Goal: Register for event/course

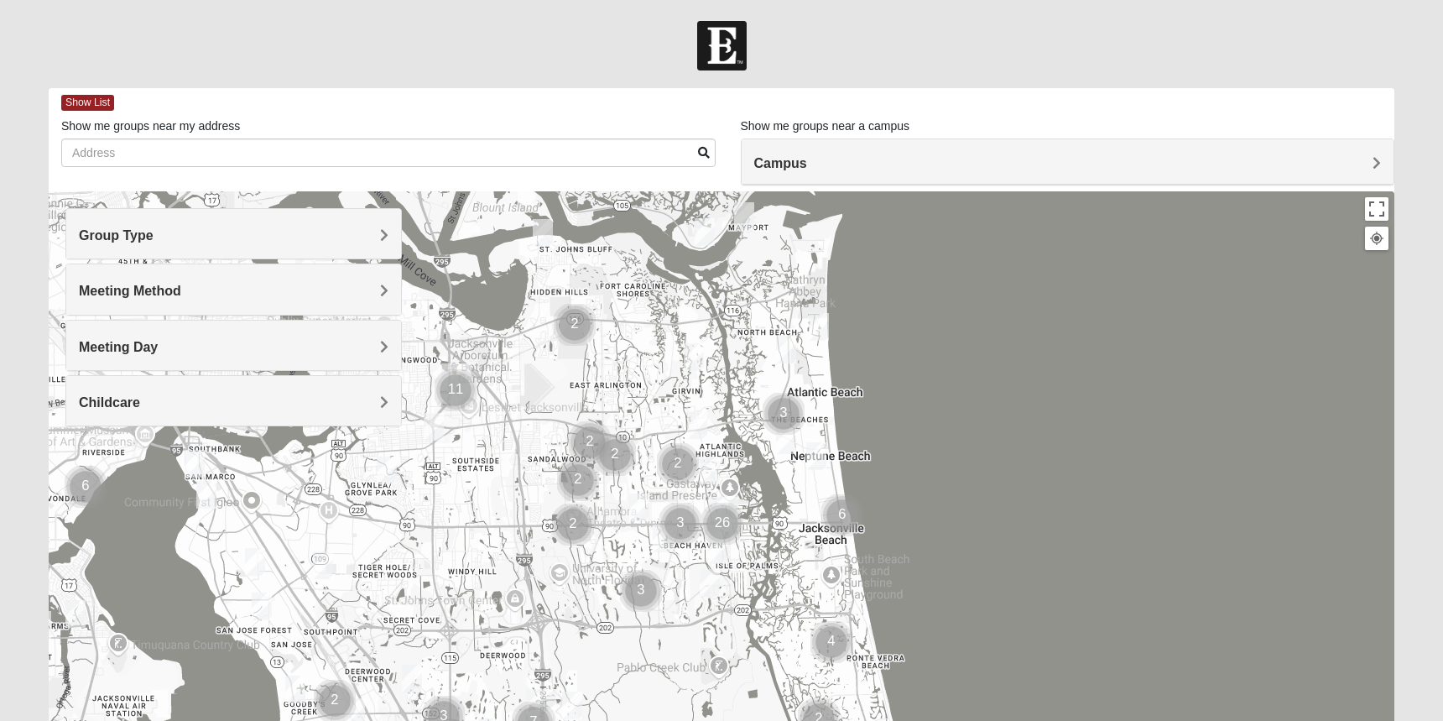
click at [543, 234] on img "Womens Nield 32225" at bounding box center [543, 233] width 20 height 28
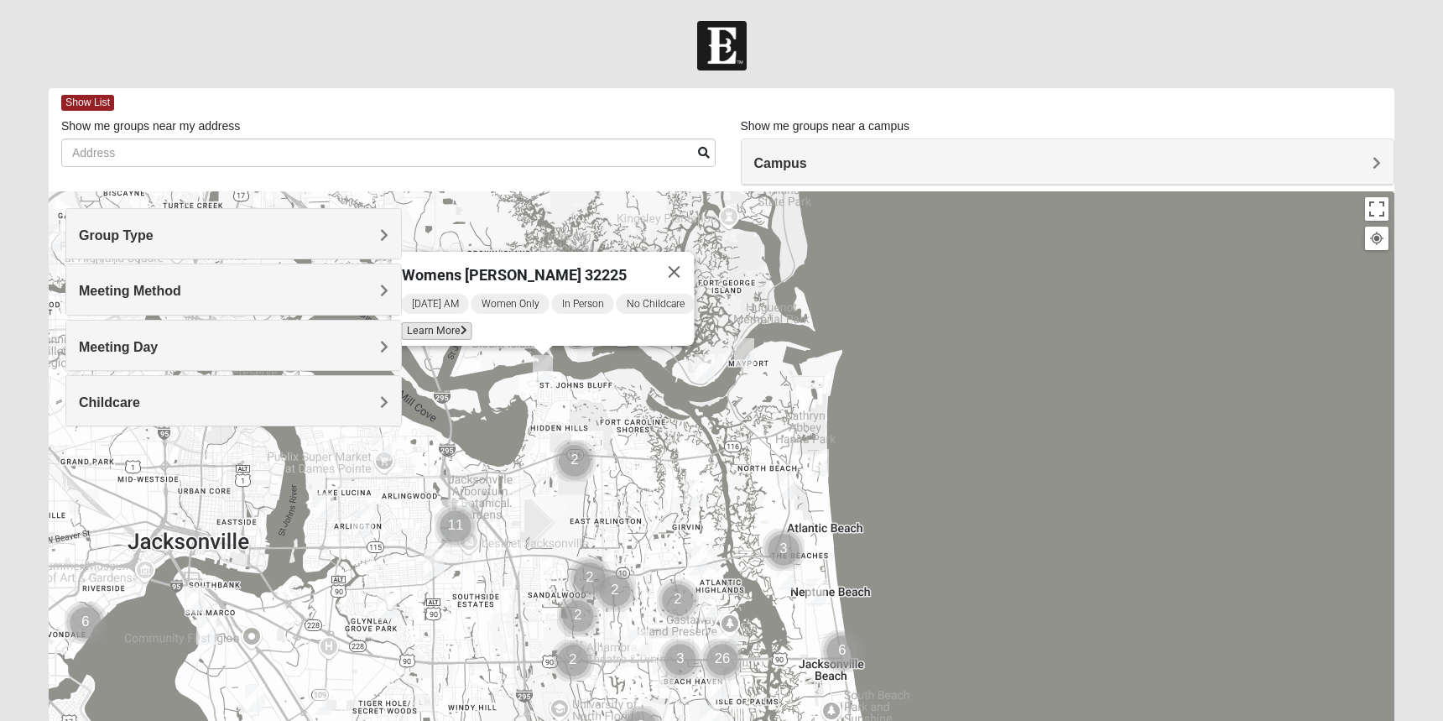
click at [448, 322] on span "Learn More" at bounding box center [437, 331] width 70 height 18
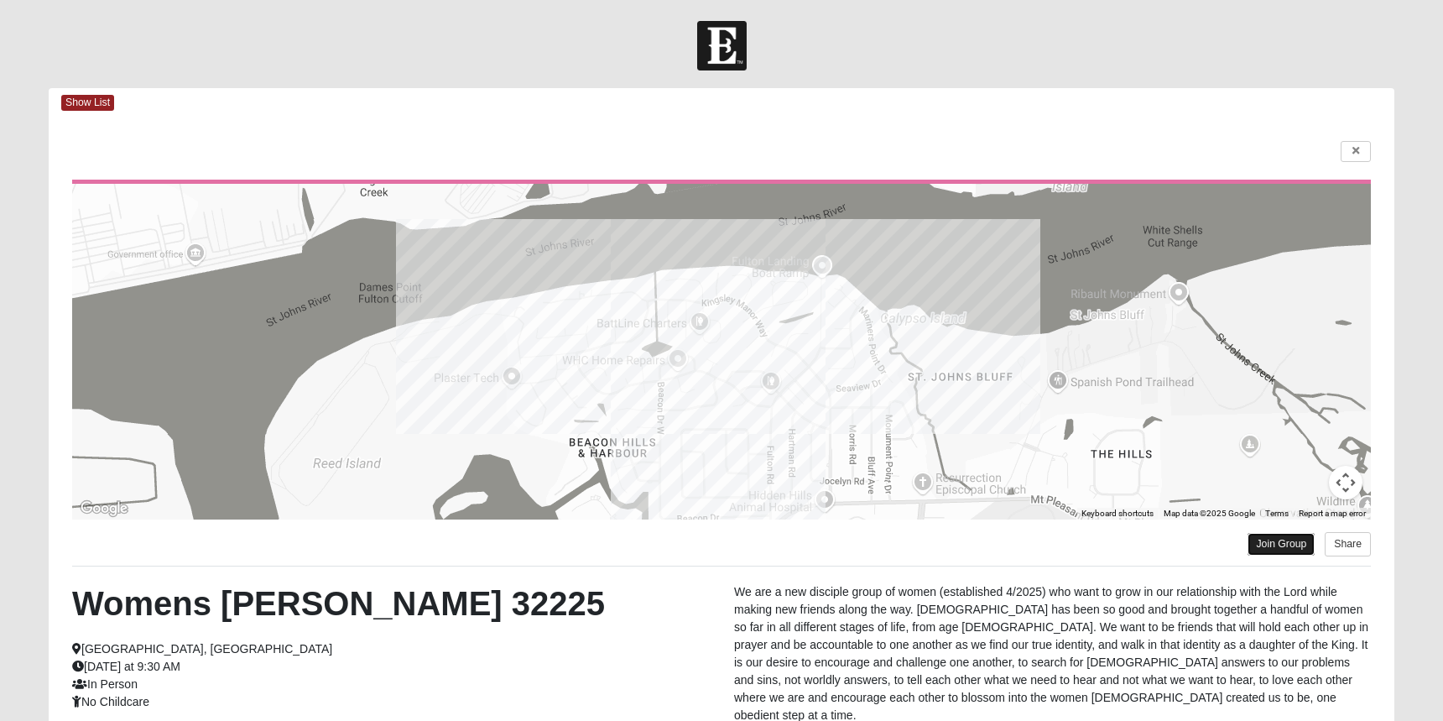
click at [1278, 549] on link "Join Group" at bounding box center [1280, 544] width 67 height 23
